Goal: Find specific page/section: Find specific page/section

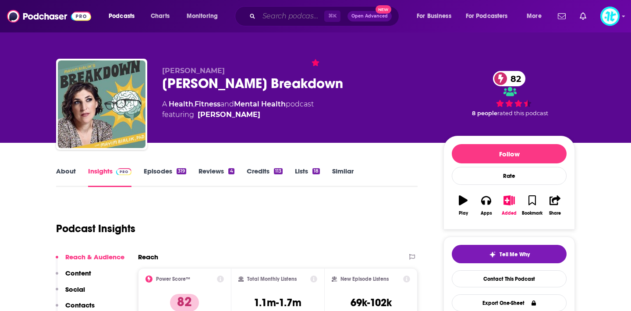
click at [273, 10] on input "Search podcasts, credits, & more..." at bounding box center [291, 16] width 65 height 14
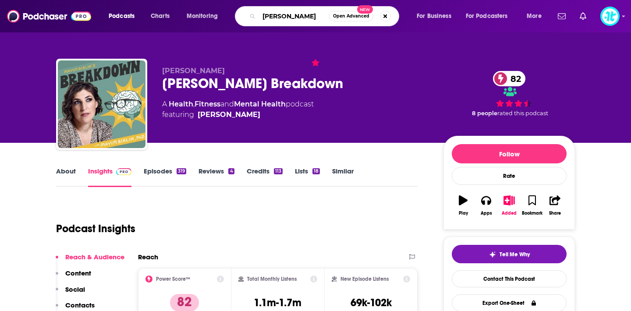
type input "[PERSON_NAME]"
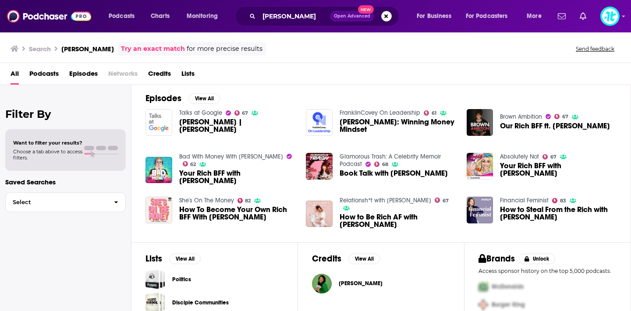
scroll to position [159, 0]
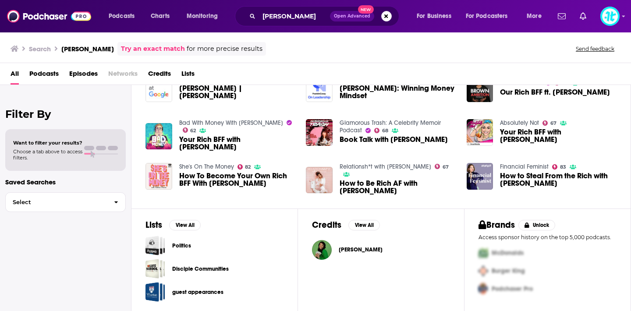
click at [351, 247] on span "[PERSON_NAME]" at bounding box center [361, 249] width 44 height 7
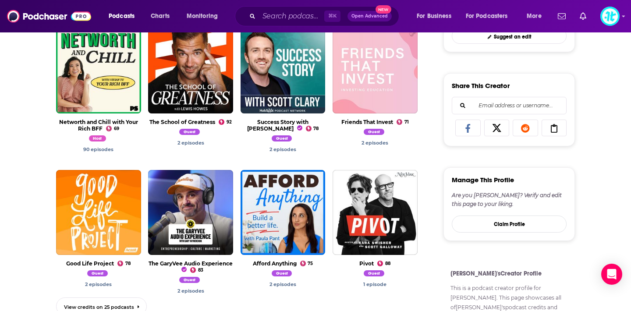
scroll to position [294, 0]
